Goal: Task Accomplishment & Management: Manage account settings

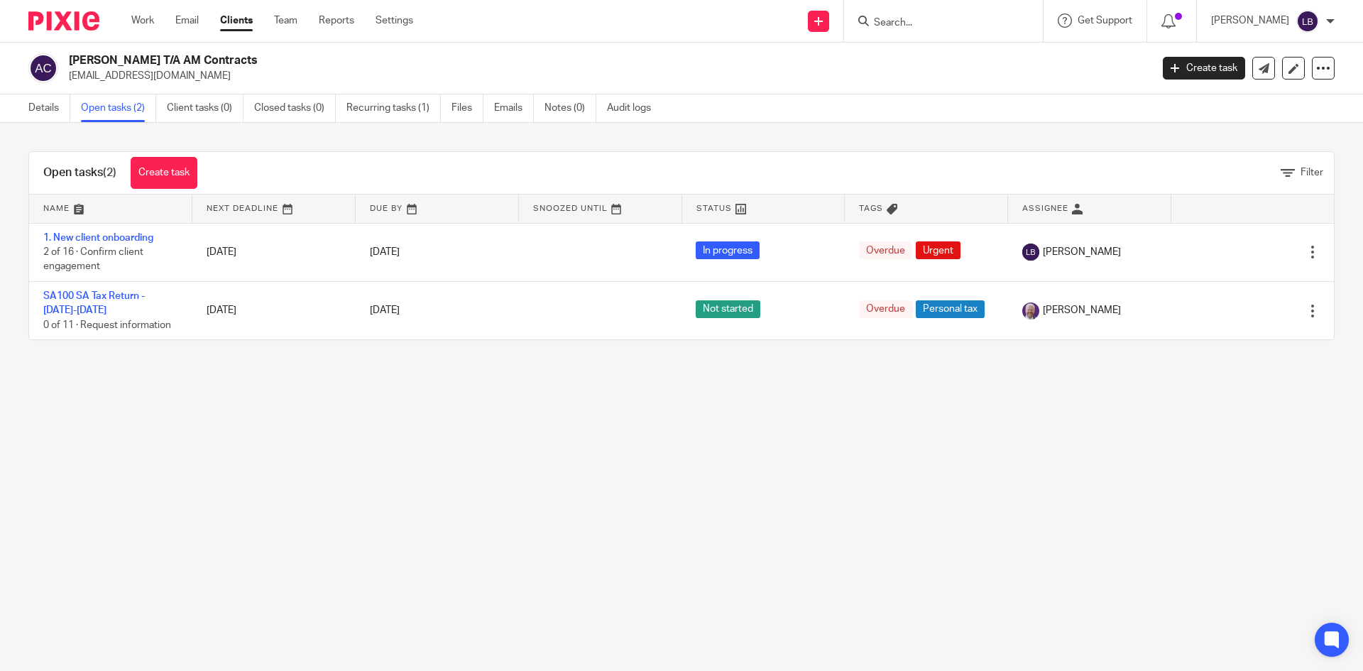
click at [234, 14] on link "Clients" at bounding box center [236, 20] width 33 height 14
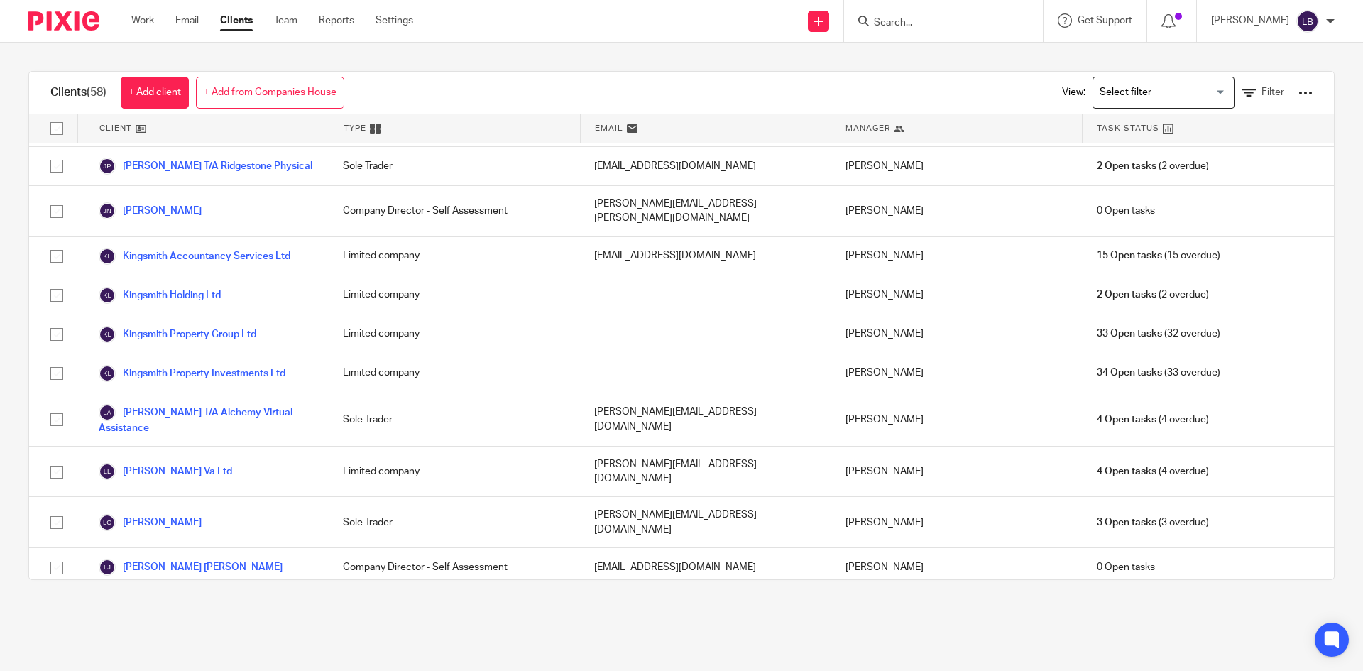
scroll to position [1120, 0]
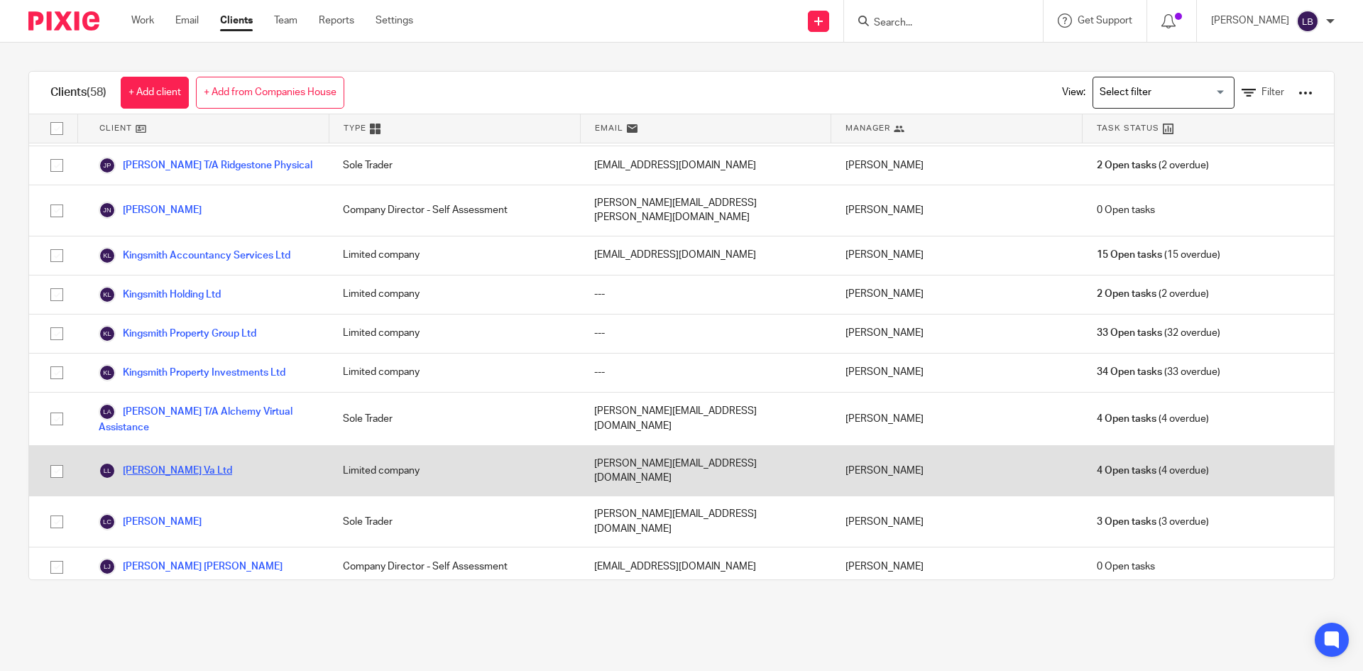
click at [148, 462] on link "Laura Barley Va Ltd" at bounding box center [165, 470] width 133 height 17
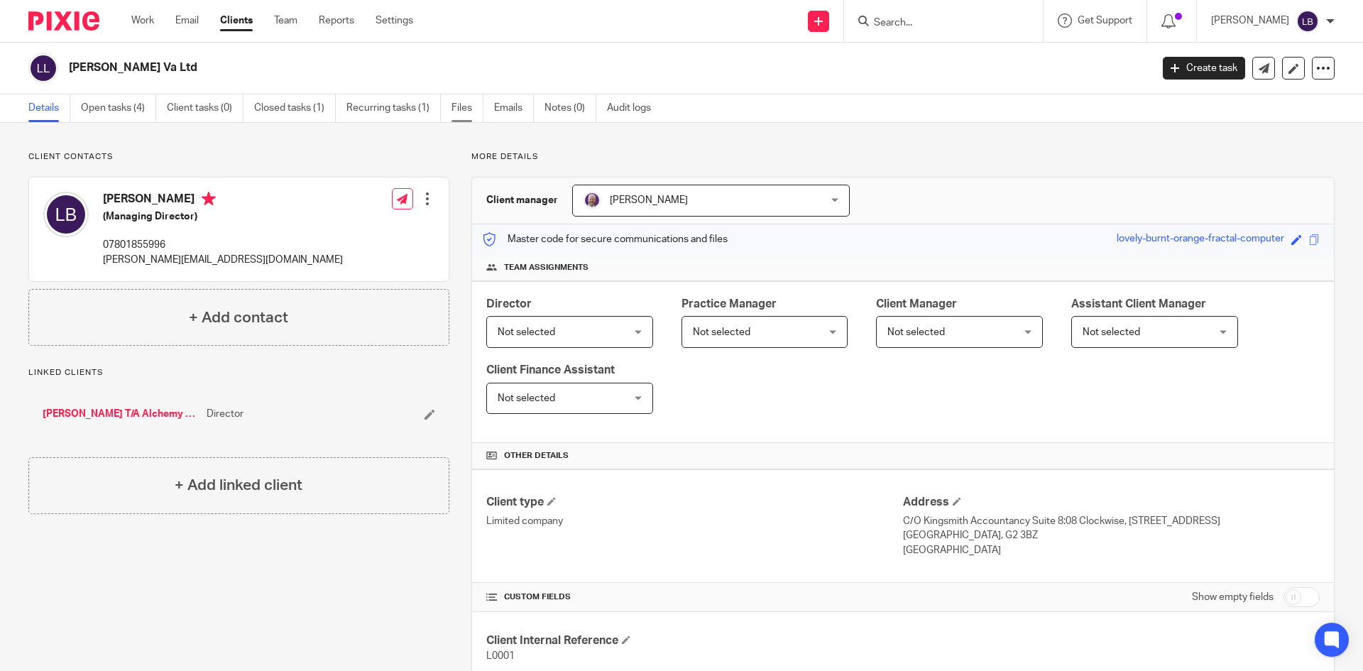
click at [462, 107] on link "Files" at bounding box center [468, 108] width 32 height 28
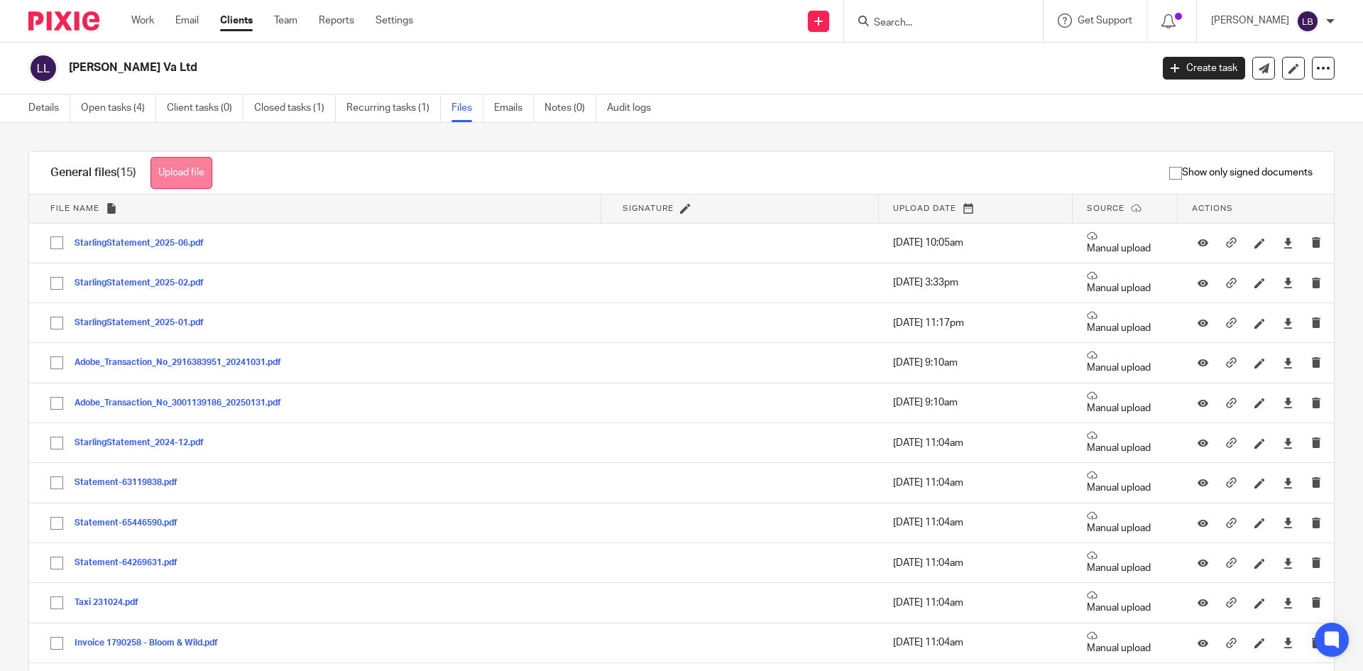
click at [190, 170] on button "Upload file" at bounding box center [182, 173] width 62 height 32
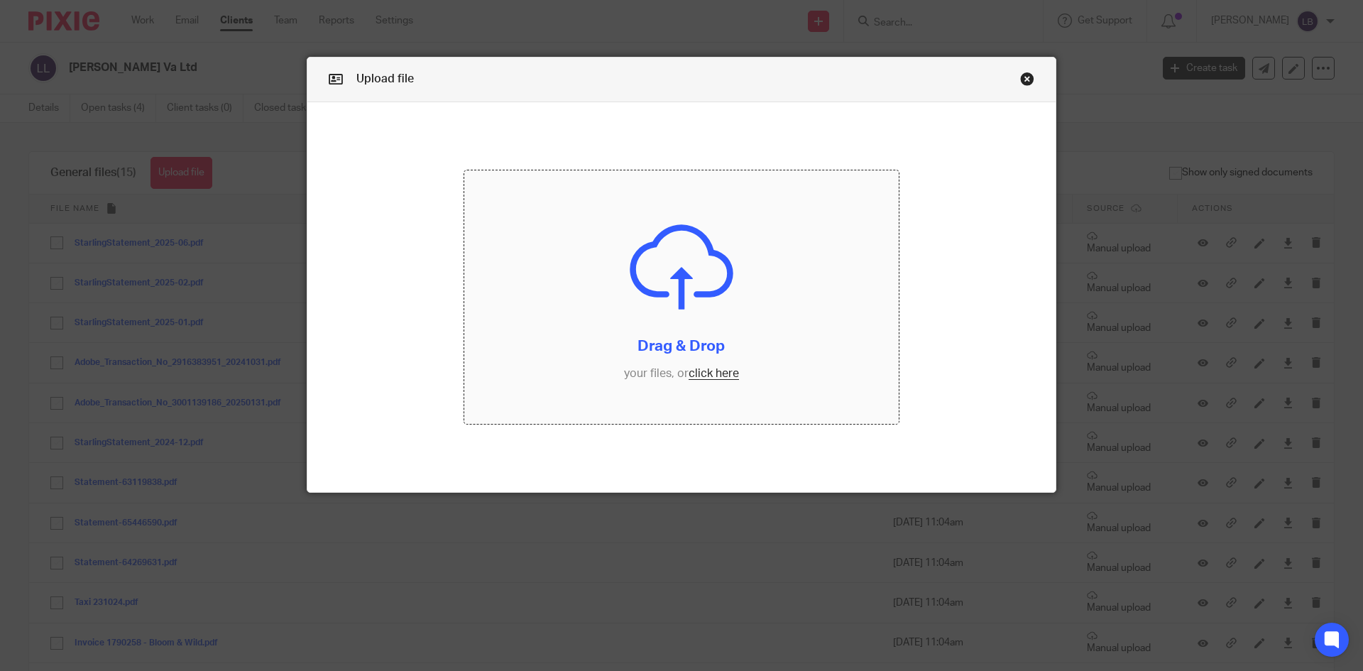
click at [704, 374] on input "file" at bounding box center [681, 297] width 435 height 254
